Goal: Transaction & Acquisition: Purchase product/service

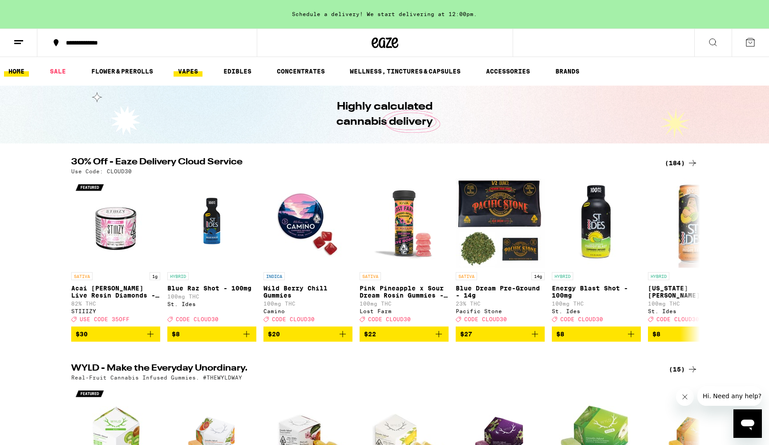
click at [196, 72] on link "VAPES" at bounding box center [188, 71] width 29 height 11
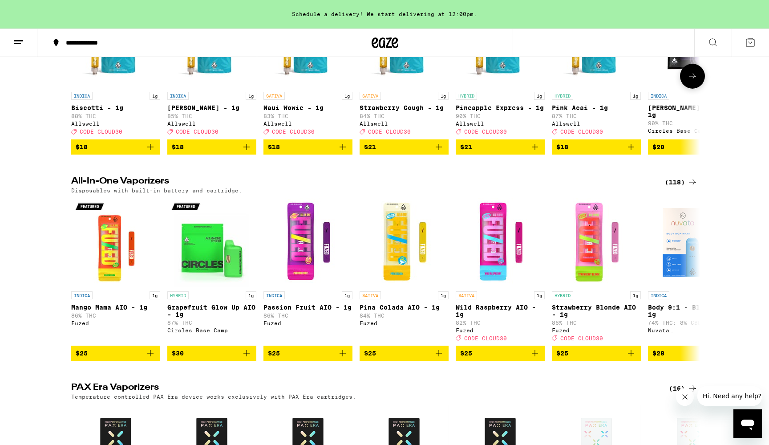
scroll to position [582, 0]
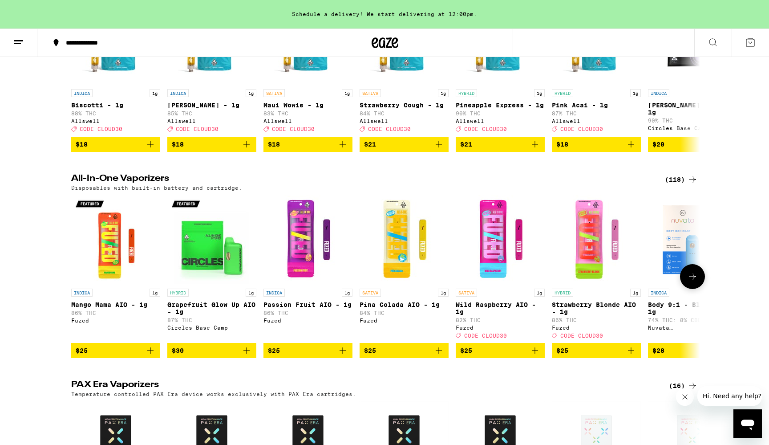
click at [195, 356] on span "$30" at bounding box center [212, 350] width 80 height 11
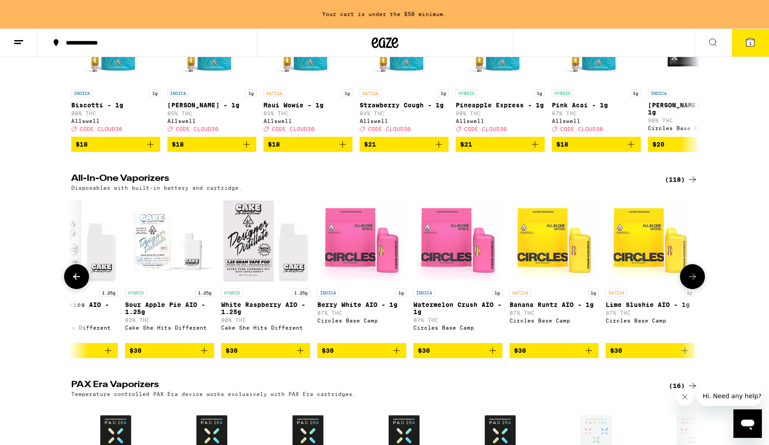
scroll to position [0, 2831]
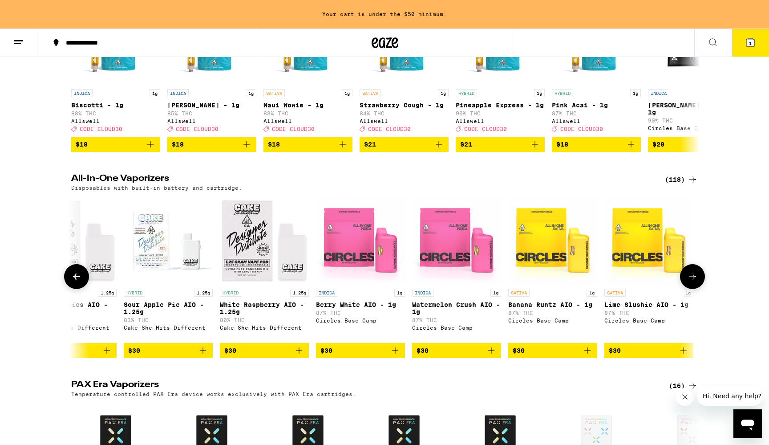
click at [457, 356] on span "$30" at bounding box center [457, 350] width 80 height 11
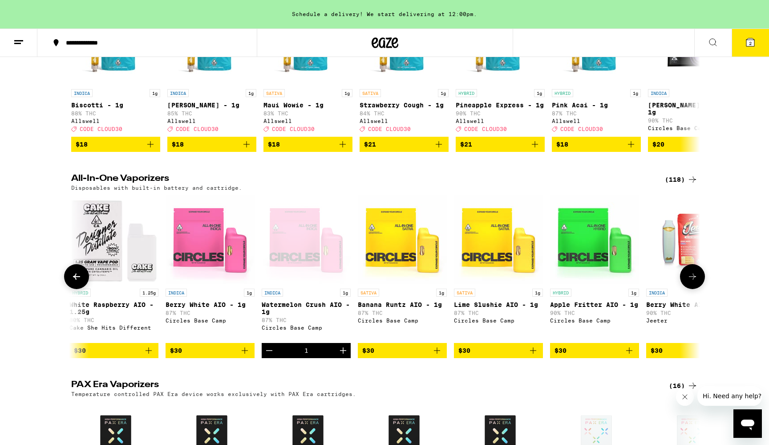
scroll to position [0, 3075]
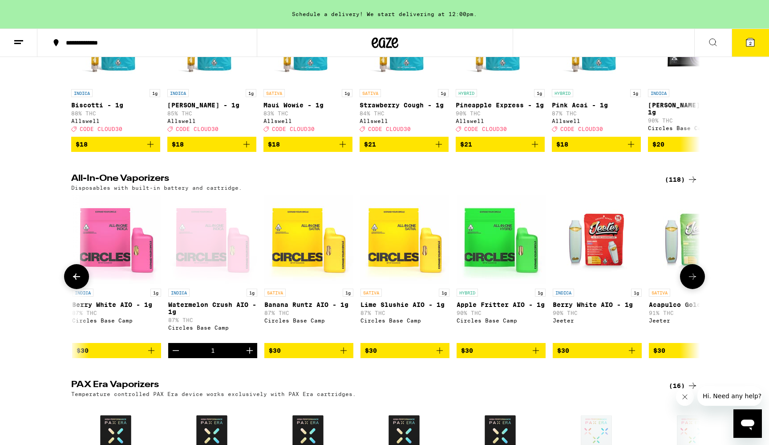
click at [510, 356] on span "$30" at bounding box center [501, 350] width 80 height 11
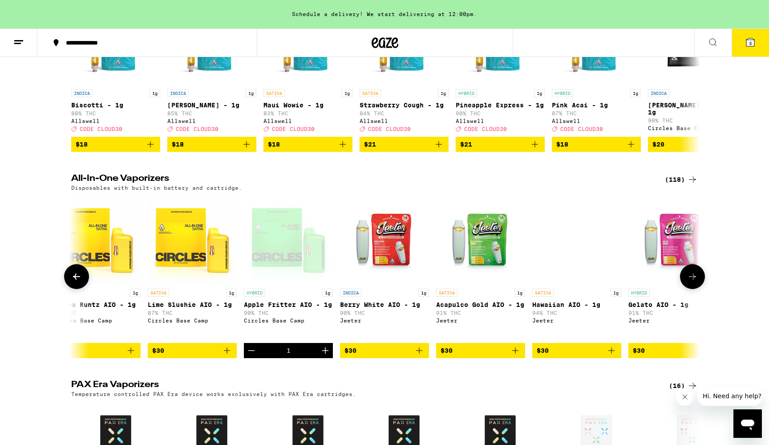
scroll to position [0, 3361]
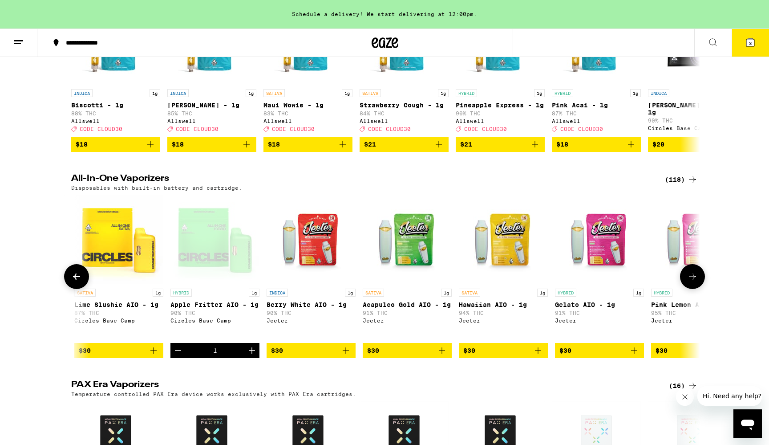
click at [505, 356] on span "$30" at bounding box center [503, 350] width 80 height 11
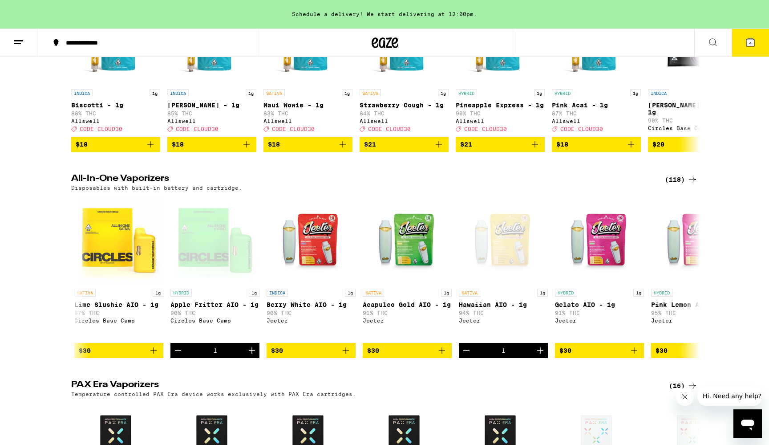
click at [745, 50] on button "4" at bounding box center [750, 43] width 37 height 28
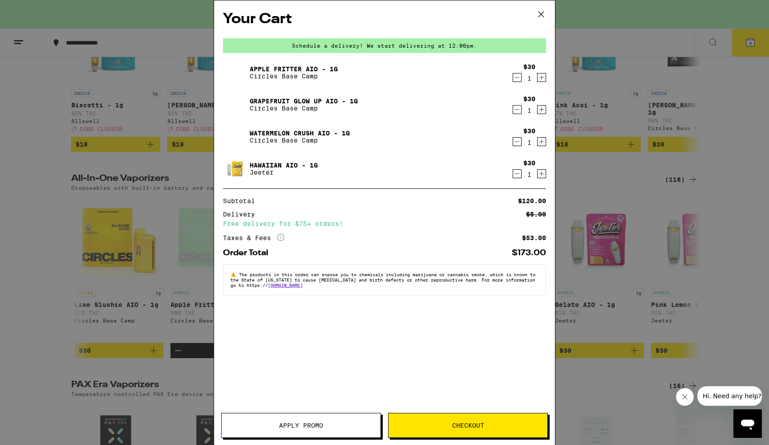
click at [465, 428] on span "Checkout" at bounding box center [468, 425] width 32 height 6
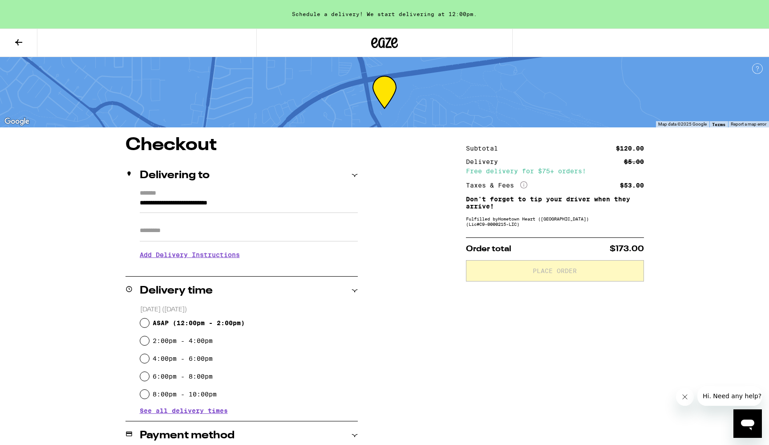
click at [146, 322] on input "ASAP ( 12:00pm - 2:00pm )" at bounding box center [144, 322] width 9 height 9
radio input "true"
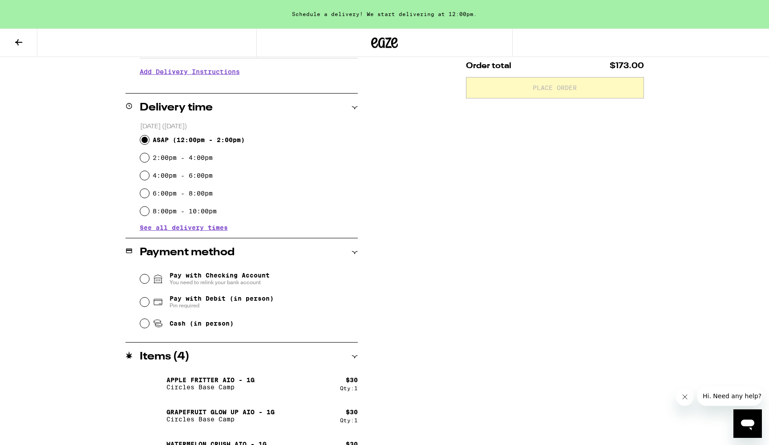
scroll to position [187, 0]
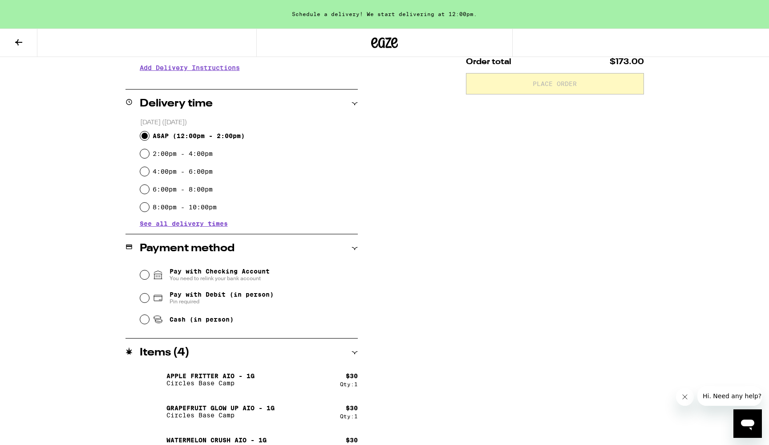
click at [142, 296] on input "Pay with Debit (in person) Pin required" at bounding box center [144, 297] width 9 height 9
radio input "true"
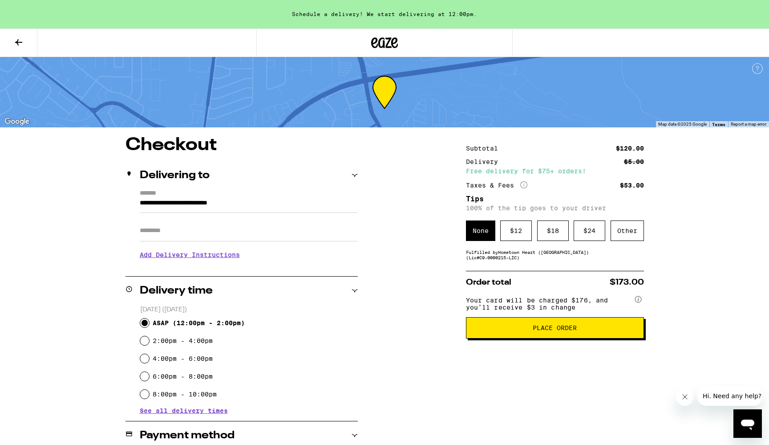
scroll to position [0, 0]
click at [623, 234] on div "Other" at bounding box center [627, 230] width 33 height 20
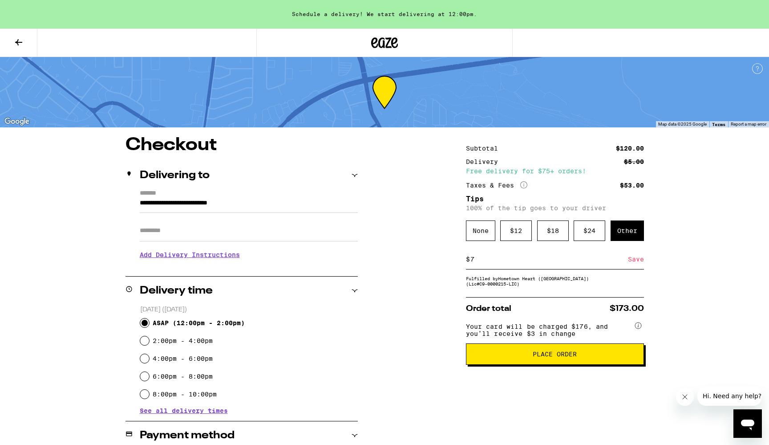
type input "7"
click at [631, 265] on div "Save" at bounding box center [636, 259] width 16 height 20
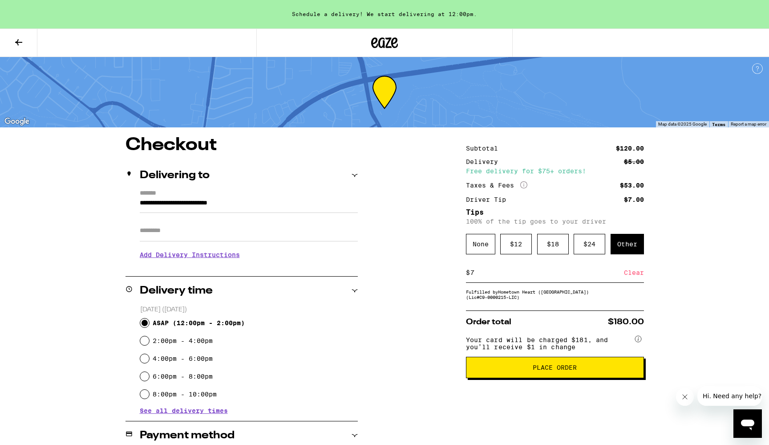
click at [575, 370] on span "Place Order" at bounding box center [555, 367] width 44 height 6
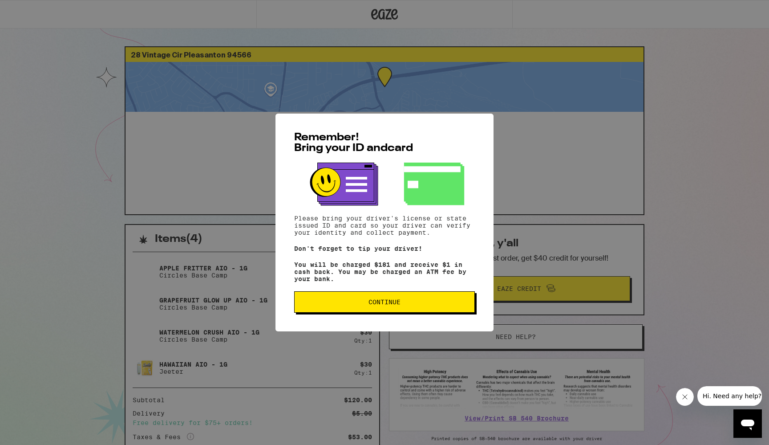
click at [354, 297] on button "Continue" at bounding box center [384, 301] width 181 height 21
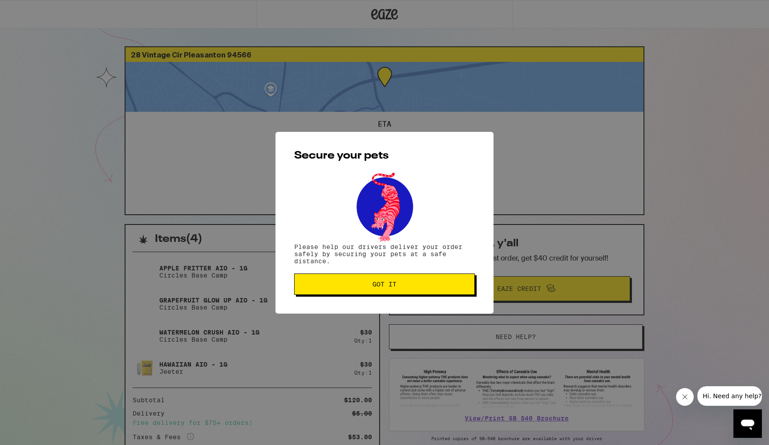
click at [354, 291] on button "Got it" at bounding box center [384, 283] width 181 height 21
